Goal: Information Seeking & Learning: Learn about a topic

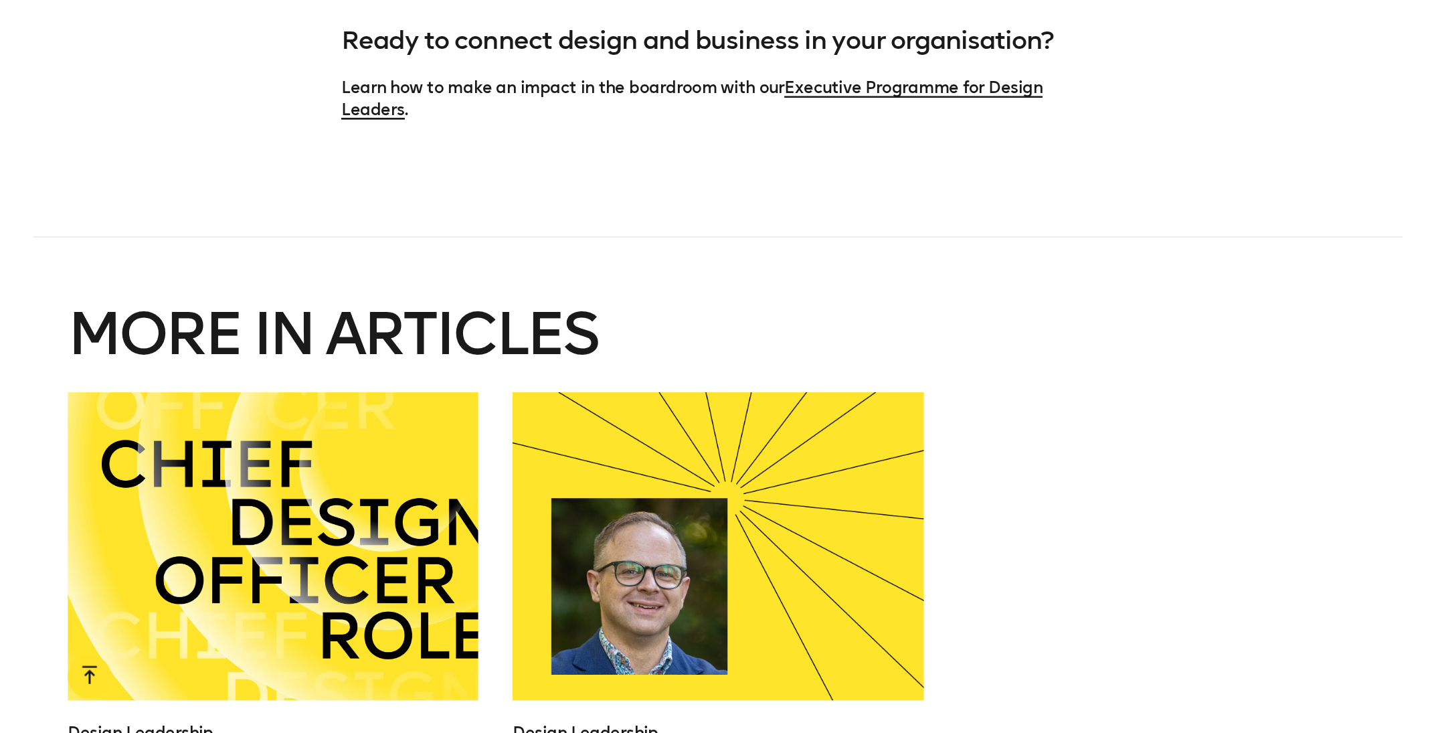
scroll to position [2628, 0]
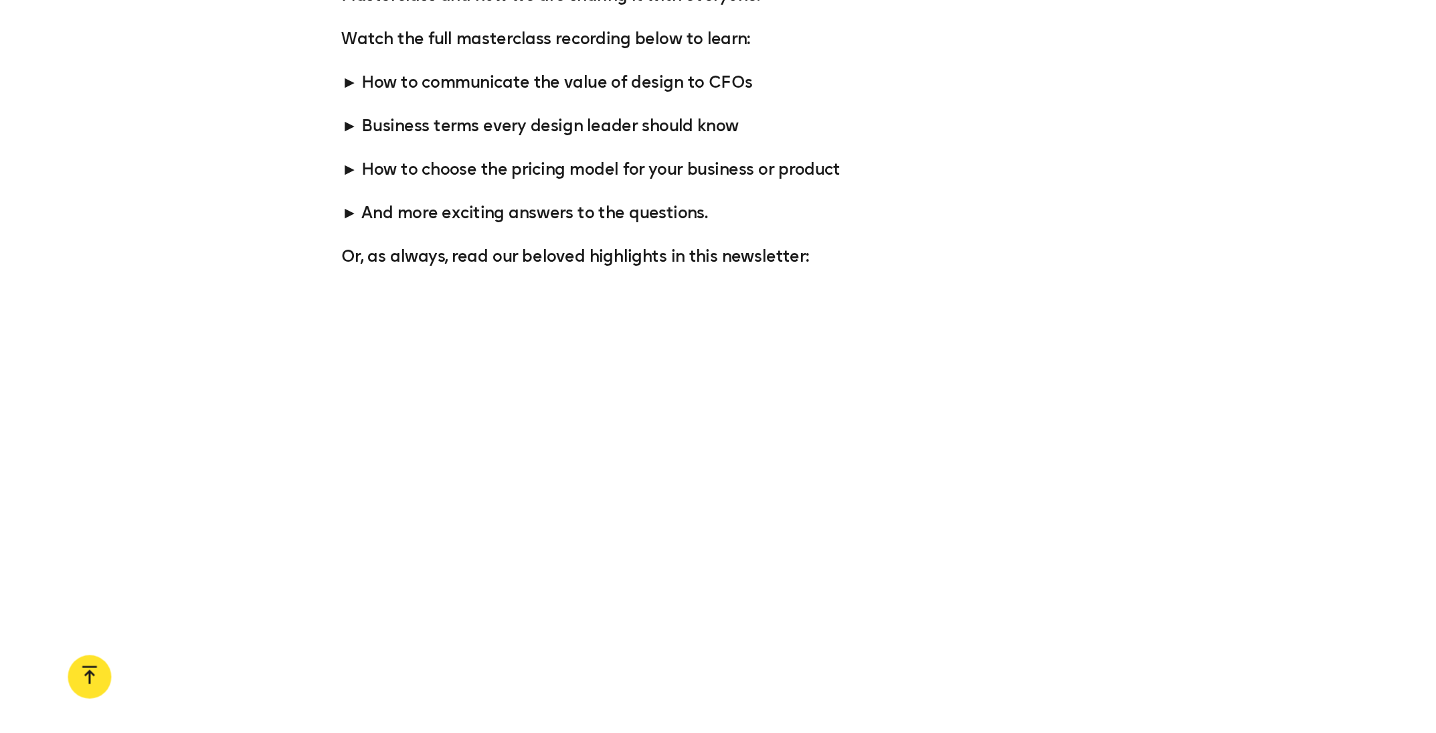
scroll to position [1270, 0]
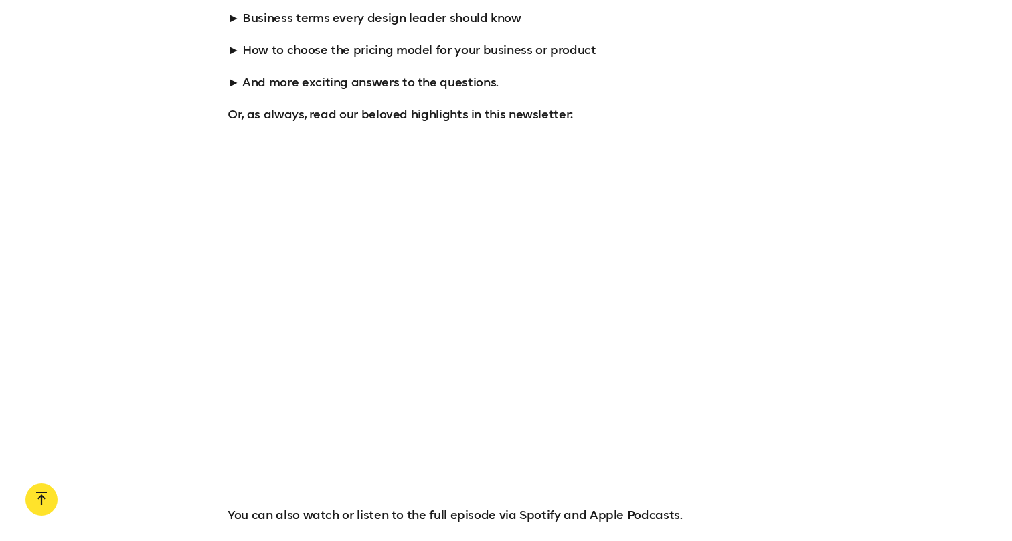
click at [189, 272] on div at bounding box center [506, 310] width 1012 height 310
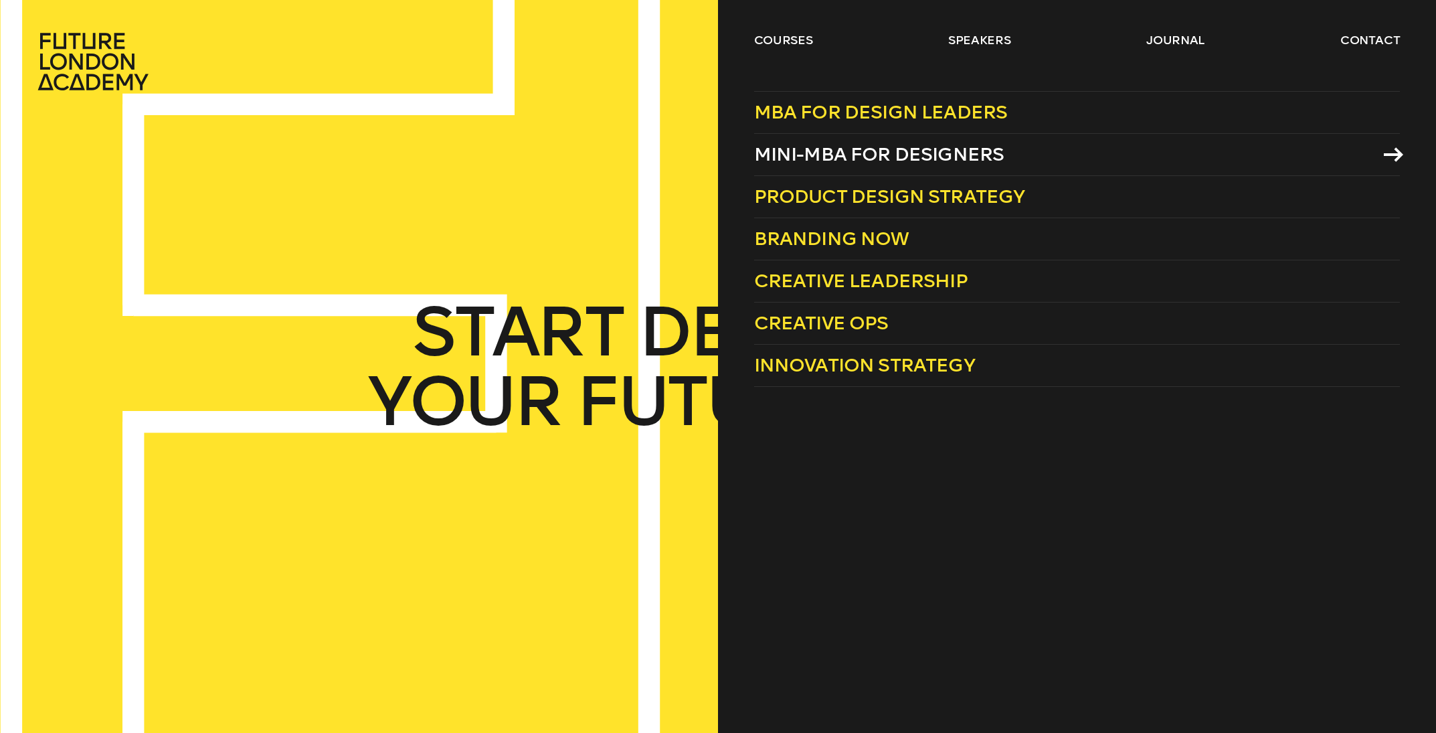
click at [805, 152] on span "Mini-MBA for Designers" at bounding box center [879, 154] width 250 height 22
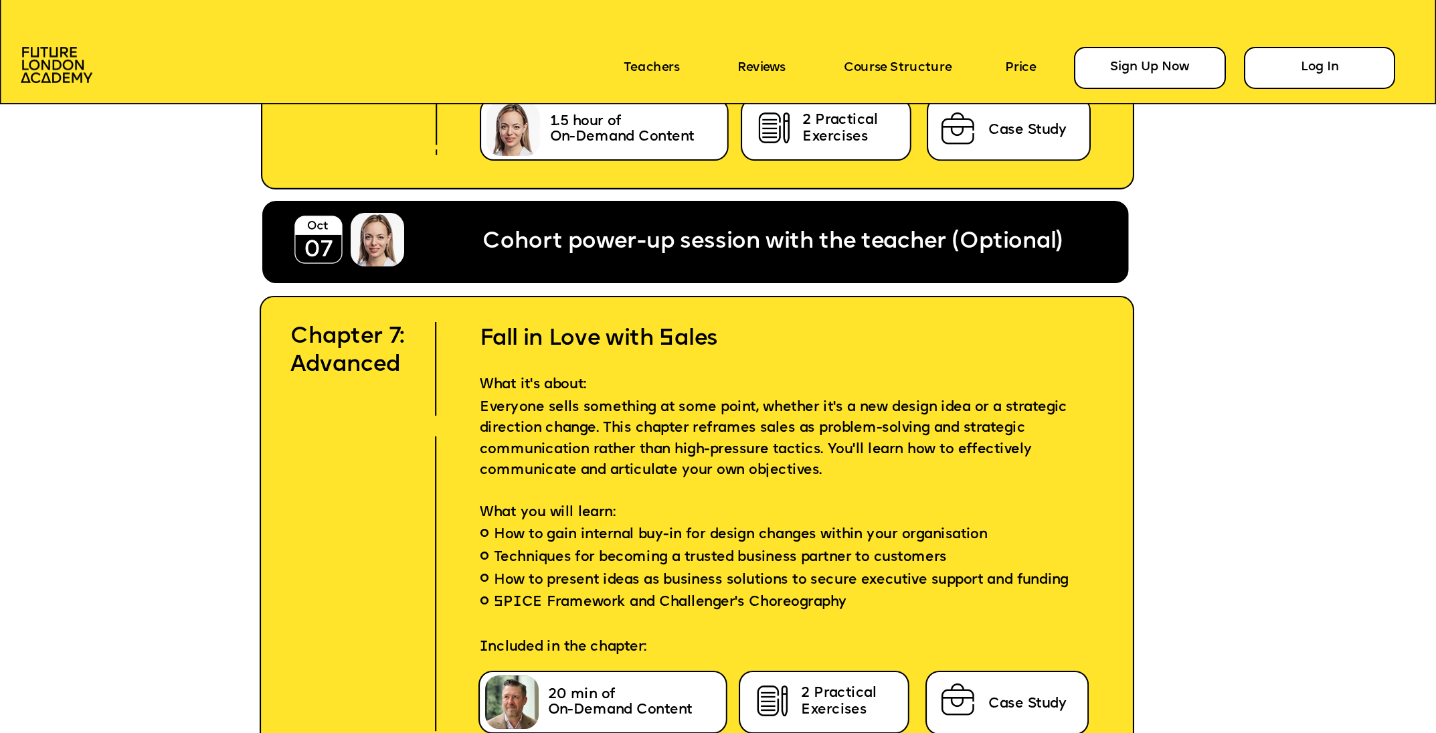
scroll to position [7658, 0]
